Goal: Task Accomplishment & Management: Manage account settings

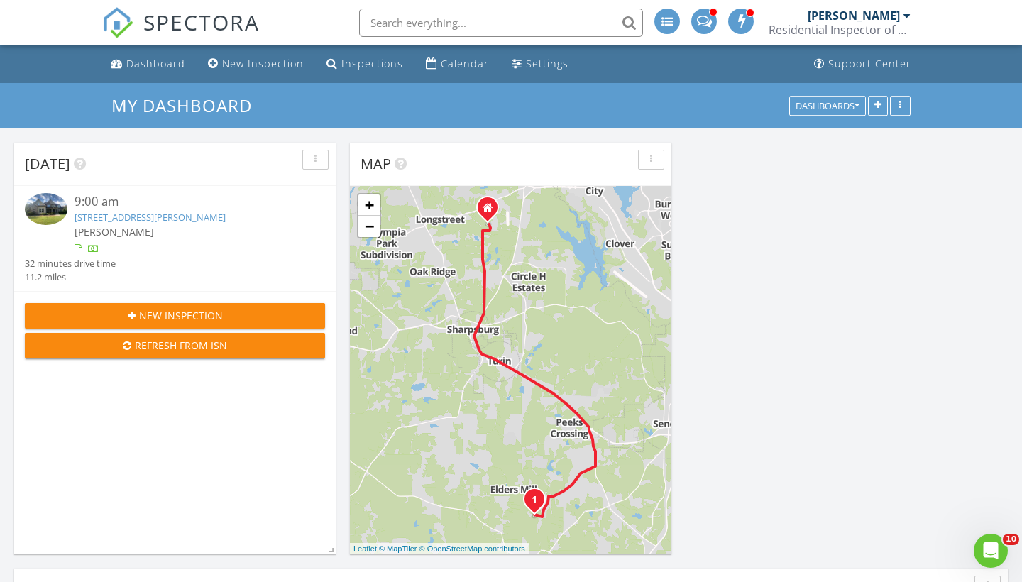
click at [455, 63] on div "Calendar" at bounding box center [465, 63] width 48 height 13
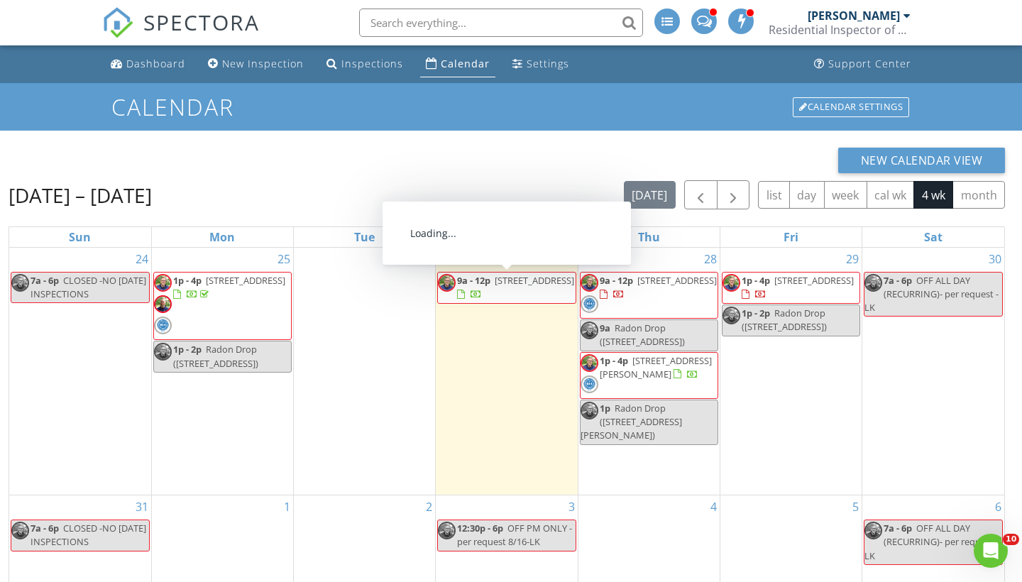
click at [509, 283] on span "118 Fire Crk Trl, Senoia 30276" at bounding box center [535, 280] width 80 height 13
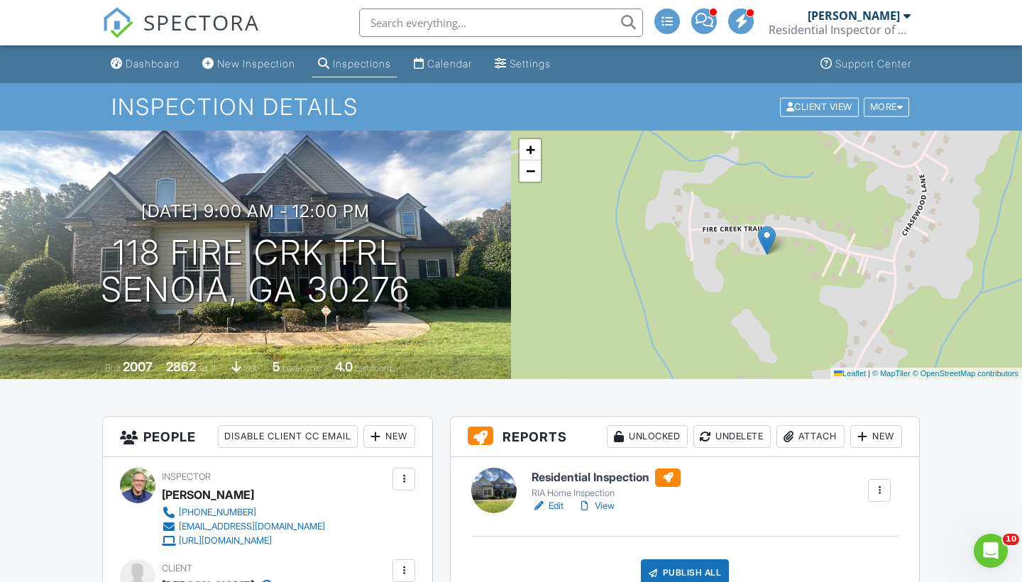
click at [607, 505] on link "View" at bounding box center [596, 506] width 37 height 14
